Goal: Task Accomplishment & Management: Complete application form

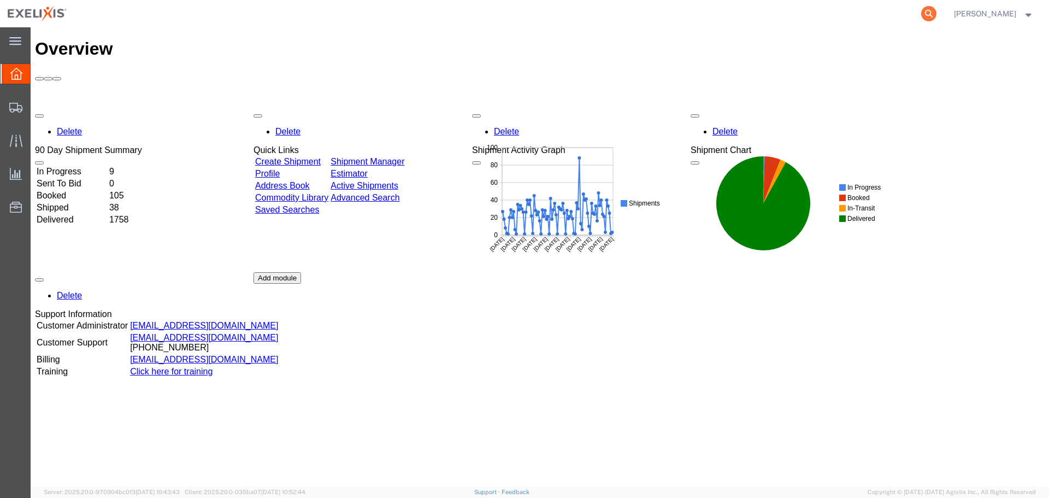
click at [936, 13] on icon at bounding box center [928, 13] width 15 height 15
click at [674, 21] on input "search" at bounding box center [755, 14] width 332 height 26
paste input "2500028"
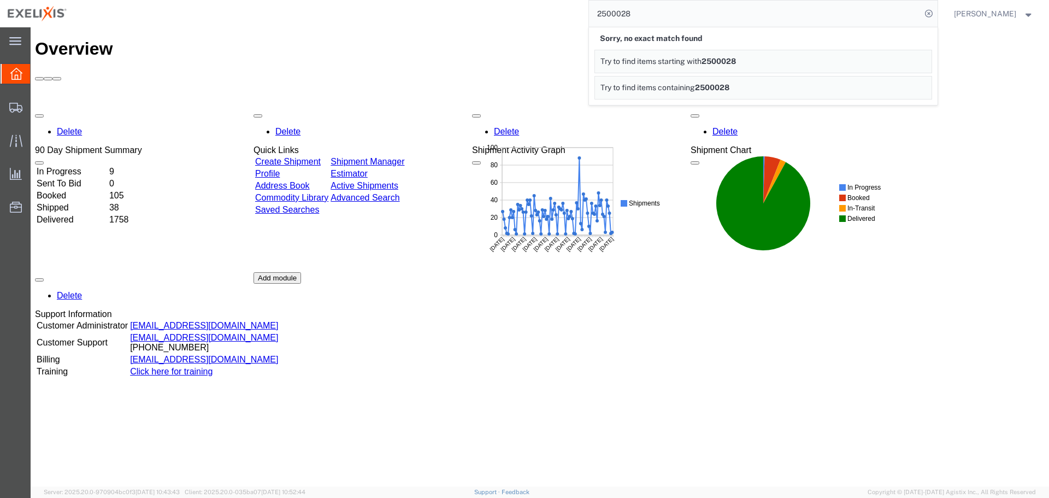
click at [677, 9] on input "2500028" at bounding box center [755, 14] width 332 height 26
click at [623, 7] on input "2500028" at bounding box center [755, 14] width 332 height 26
click at [636, 13] on input "2500028" at bounding box center [755, 14] width 332 height 26
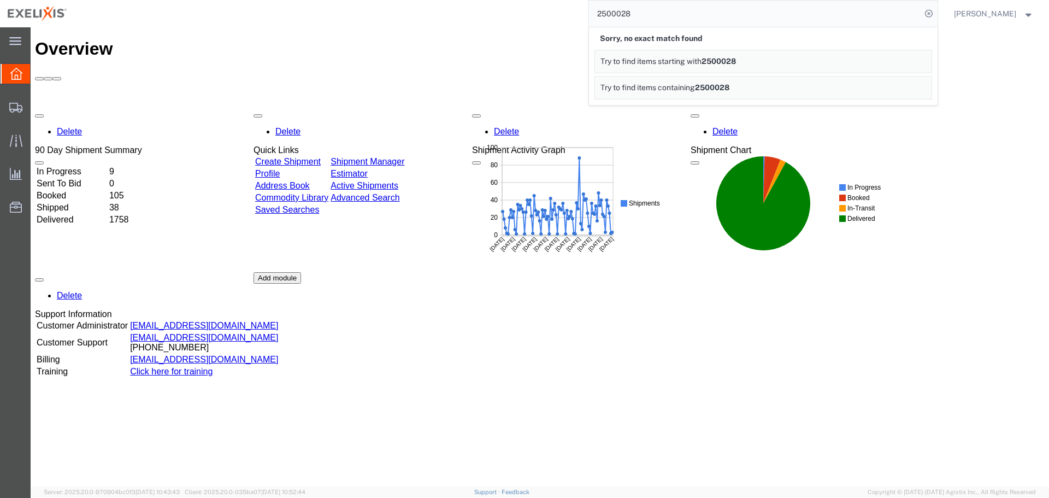
paste input "S1094030"
type input "S1094030"
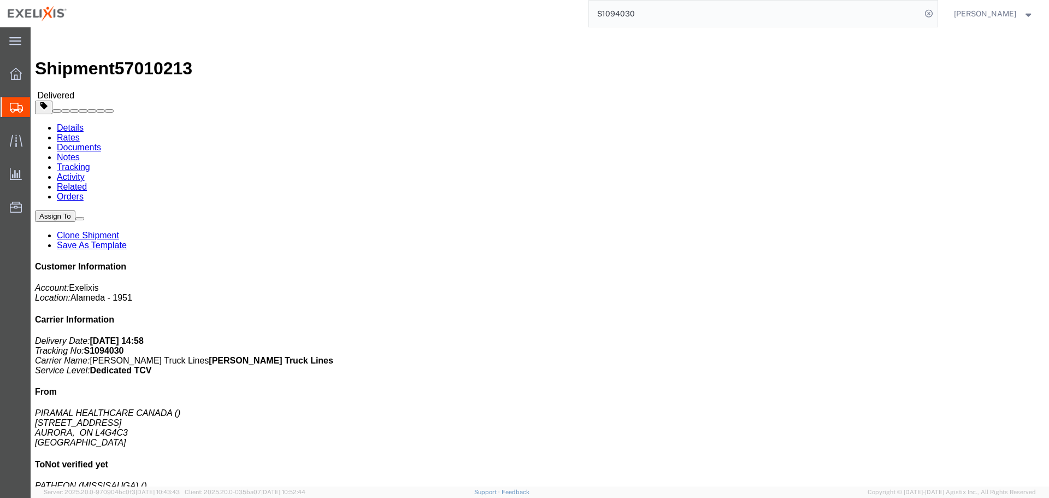
click button "button"
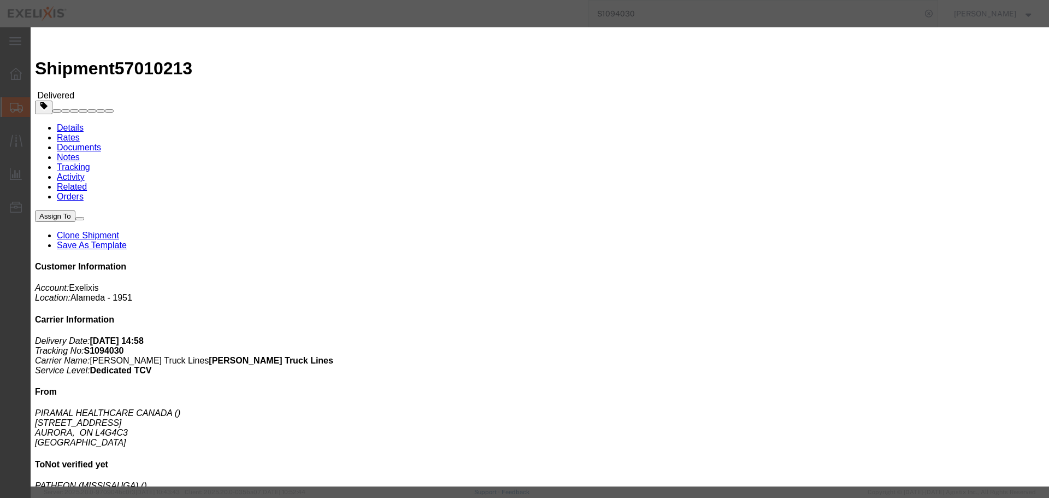
click input "UNKNOWN"
paste input "S1094030"
type input "S1094030"
click select "Select Account Type Activity ID Airline Appointment Number ASN Batch Request # …"
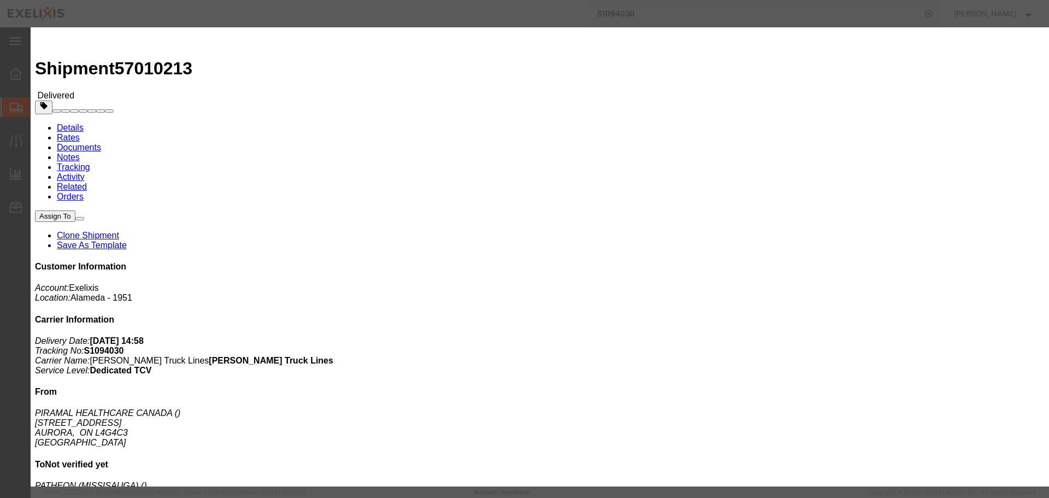
select select "ACTYP"
click select "Select Account Type Activity ID Airline Appointment Number ASN Batch Request # …"
click div "Select Account Type Activity ID Airline Appointment Number ASN Batch Request # …"
click input "text"
type input "FRM-0059"
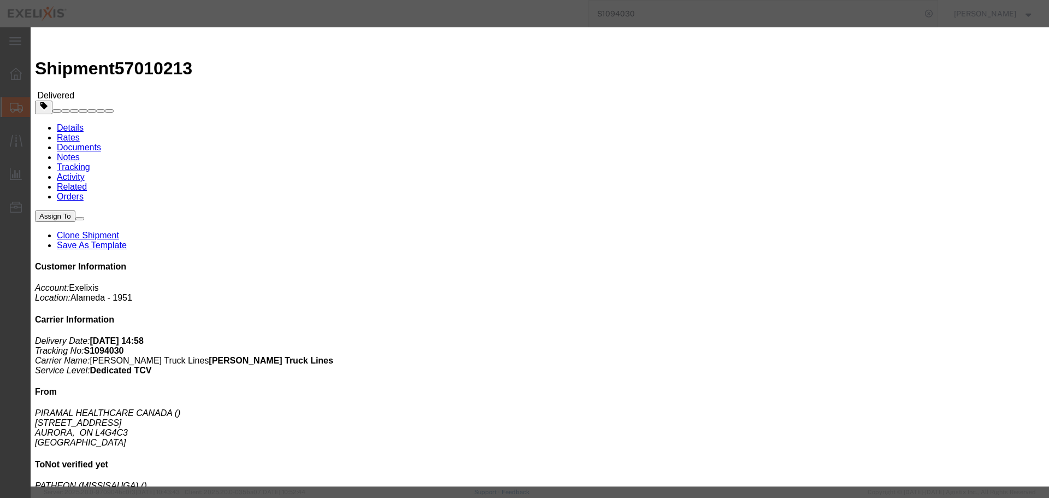
click select "Select Account Type Activity ID Airline Appointment Number ASN Batch Request # …"
select select "DEPT"
click select "Select Account Type Activity ID Airline Appointment Number ASN Batch Request # …"
click input "text"
type input "Small Molecule"
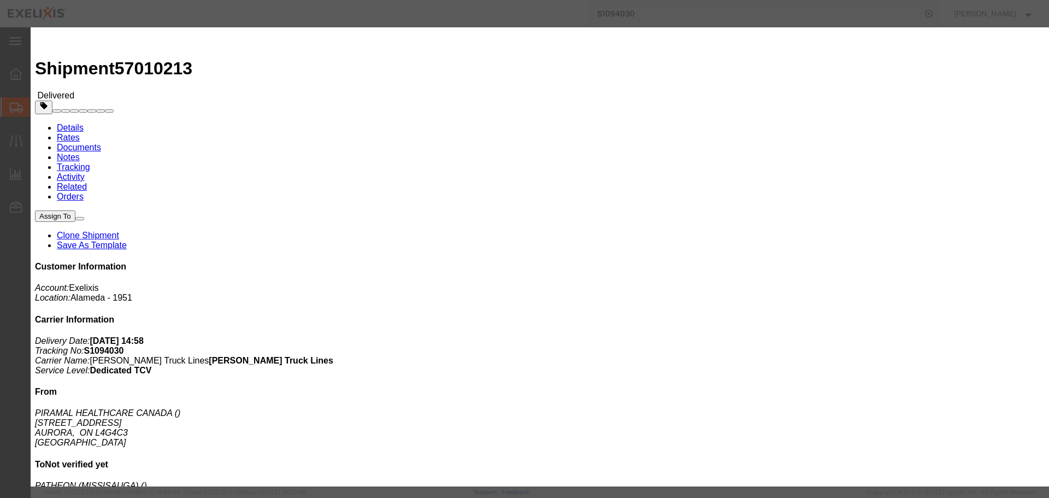
click button "Add another reference"
click div "Select Account Type Activity ID Airline Appointment Number ASN Batch Request # …"
click select "Select Account Type Activity ID Airline Appointment Number ASN Batch Request # …"
select select "PROJ"
click select "Select Account Type Activity ID Airline Appointment Number ASN Batch Request # …"
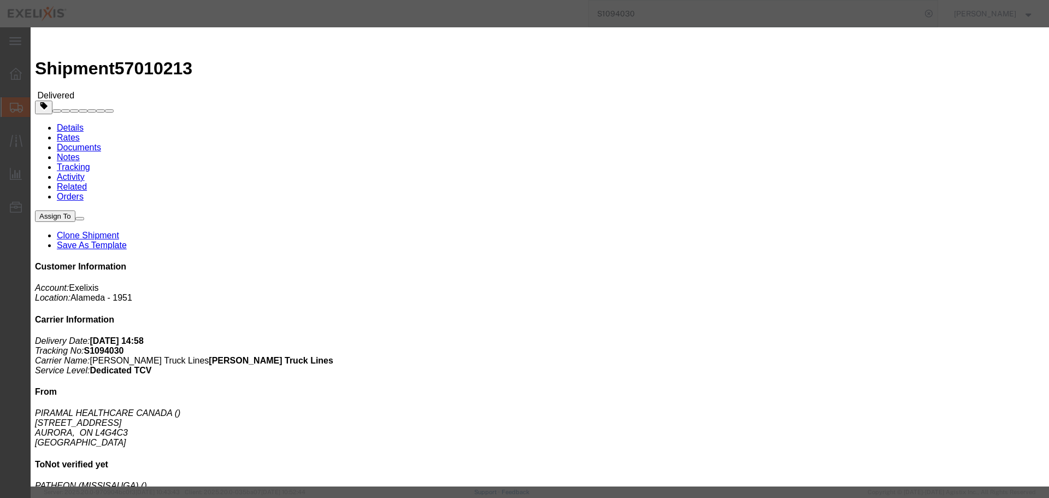
type input "XL092"
click button "Add another reference"
click select "Select Account Type Activity ID Airline Appointment Number ASN Batch Request # …"
select select "LOT"
click select "Select Account Type Activity ID Airline Appointment Number ASN Batch Request # …"
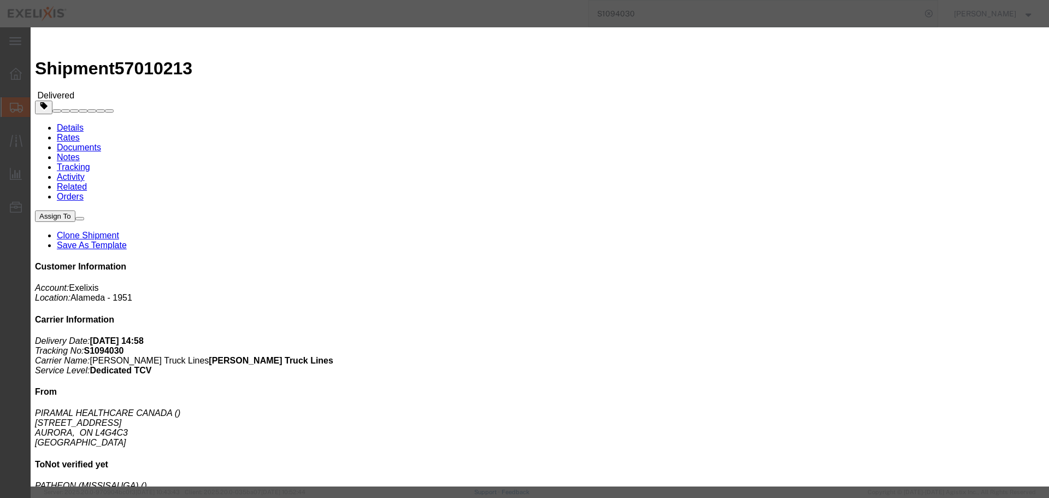
click input "text"
paste input "2500028"
type input "2500028"
click button "Save"
